Goal: Task Accomplishment & Management: Use online tool/utility

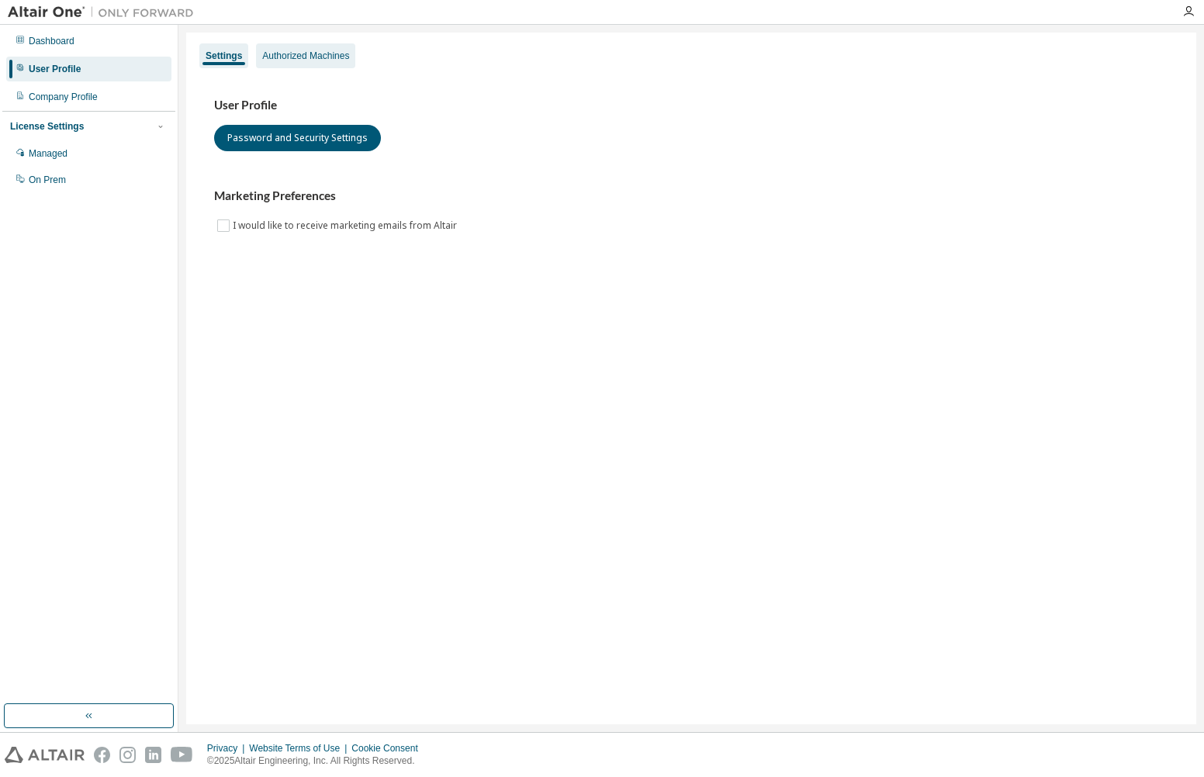
click at [313, 55] on div "Authorized Machines" at bounding box center [305, 56] width 87 height 12
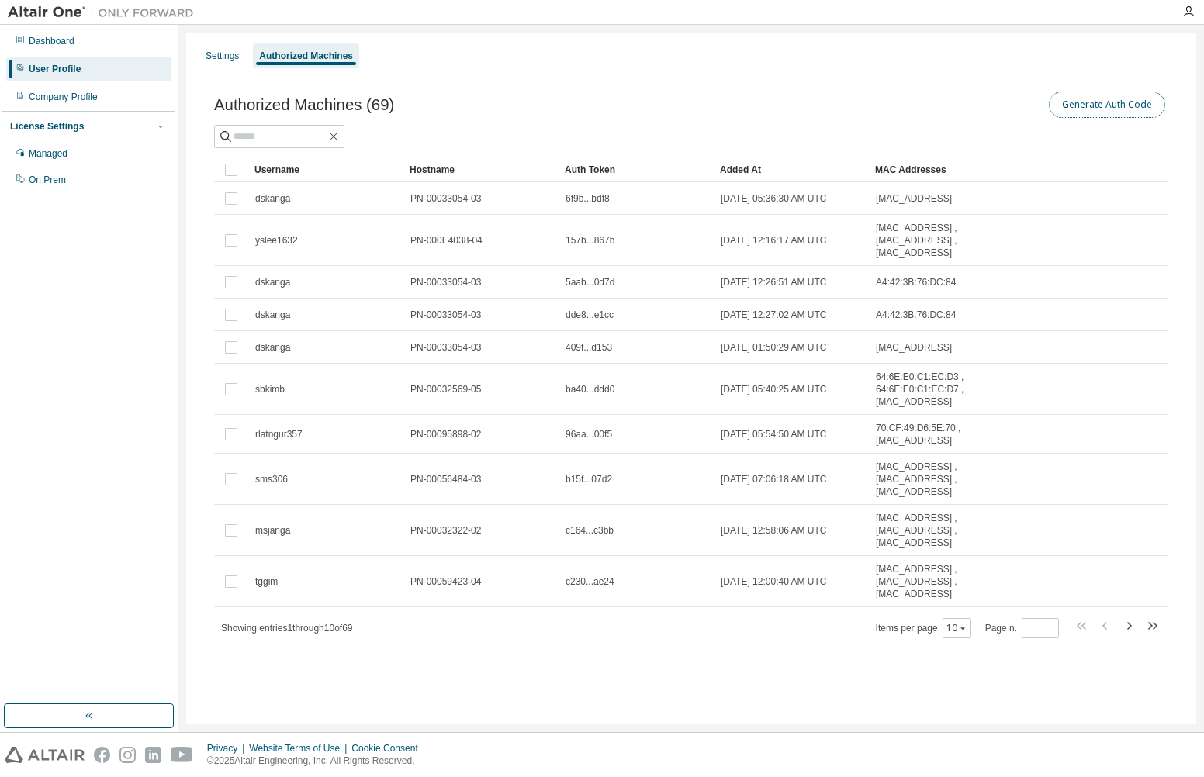
click at [1114, 111] on button "Generate Auth Code" at bounding box center [1107, 105] width 116 height 26
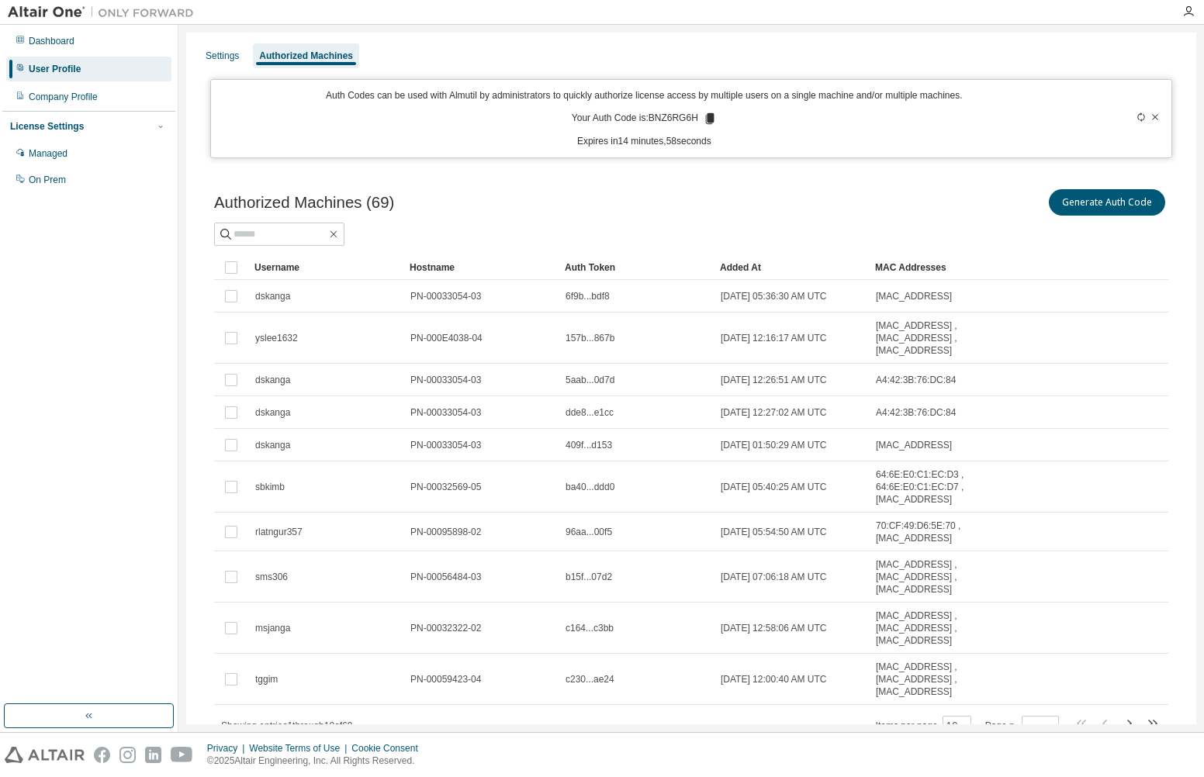
click at [705, 119] on icon at bounding box center [709, 118] width 9 height 11
